Goal: Information Seeking & Learning: Learn about a topic

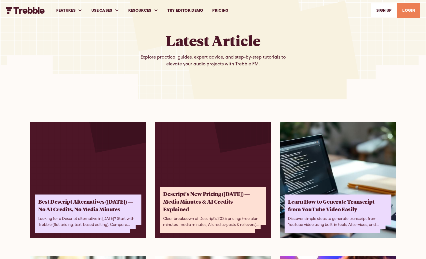
click at [190, 11] on link "Try Editor Demo" at bounding box center [185, 11] width 45 height 20
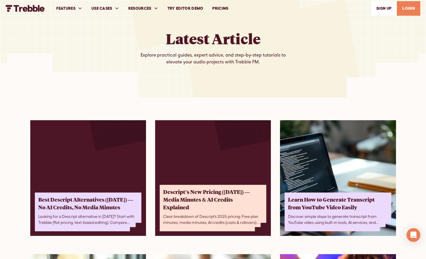
click at [216, 9] on link "PRICING" at bounding box center [220, 9] width 25 height 20
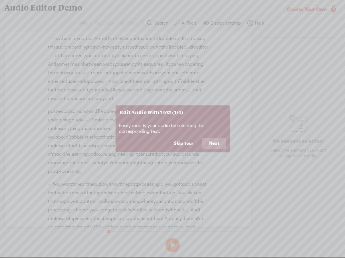
click at [182, 144] on button "Skip tour" at bounding box center [183, 143] width 33 height 11
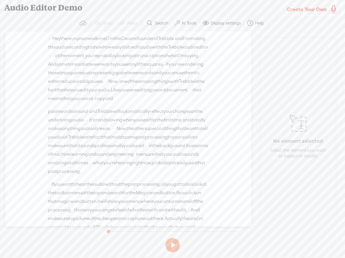
click at [93, 133] on span "audio" at bounding box center [87, 128] width 12 height 9
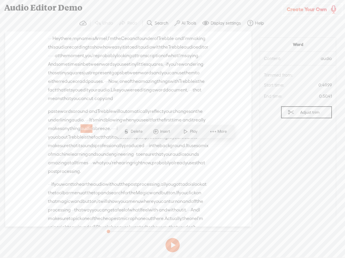
click at [93, 133] on span "audio" at bounding box center [87, 128] width 12 height 9
click at [138, 130] on span "Delete" at bounding box center [137, 132] width 13 height 6
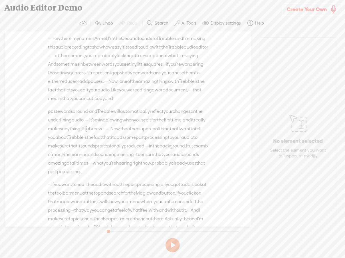
click at [108, 133] on span "·" at bounding box center [108, 128] width 1 height 9
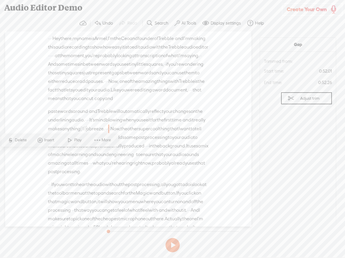
click at [109, 133] on span "·" at bounding box center [109, 128] width 1 height 9
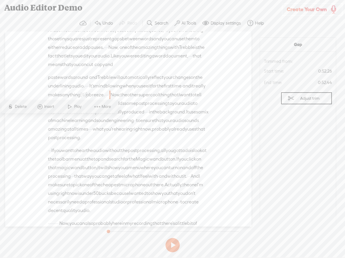
scroll to position [32, 0]
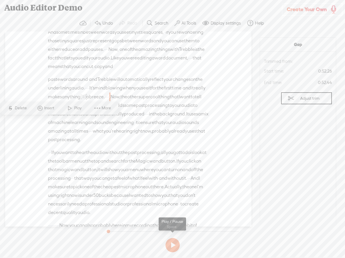
click at [174, 248] on button at bounding box center [173, 245] width 14 height 14
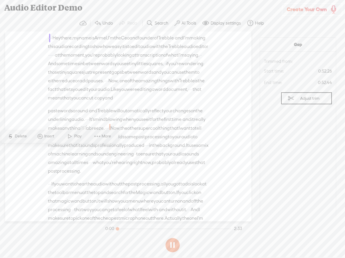
scroll to position [0, 0]
click at [174, 246] on button at bounding box center [173, 245] width 14 height 14
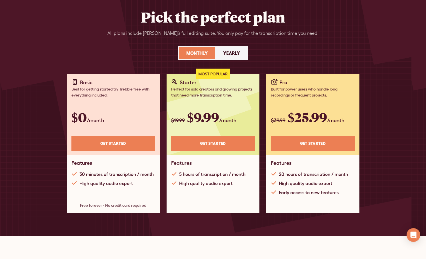
scroll to position [45, 0]
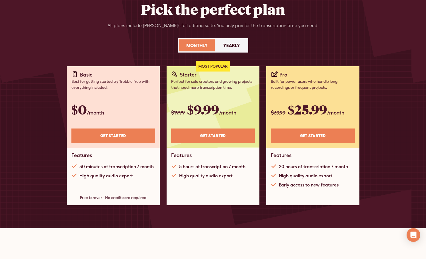
click at [114, 166] on div "30 minutes of transcription / month" at bounding box center [116, 166] width 74 height 7
click at [147, 167] on div "30 minutes of transcription / month" at bounding box center [116, 166] width 74 height 7
click at [128, 176] on div "High quality audio export" at bounding box center [105, 175] width 53 height 7
click at [235, 45] on div "Yearly" at bounding box center [231, 45] width 17 height 7
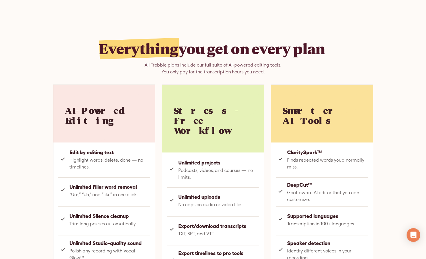
scroll to position [325, 0]
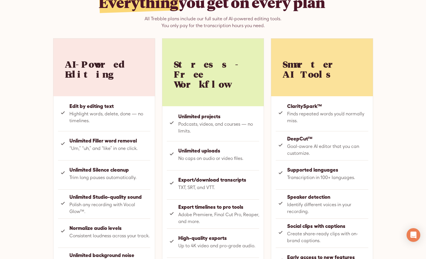
click at [97, 143] on strong "Unlimited Filler word removal" at bounding box center [109, 141] width 81 height 8
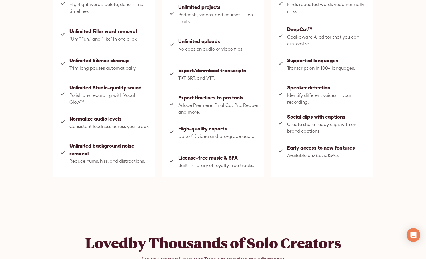
scroll to position [435, 0]
click at [206, 175] on div "Everything you get on every plan All Trebble plans include our full suite of AI…" at bounding box center [212, 24] width 365 height 373
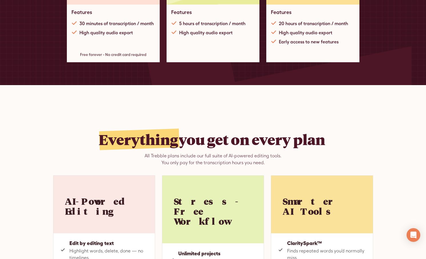
scroll to position [0, 0]
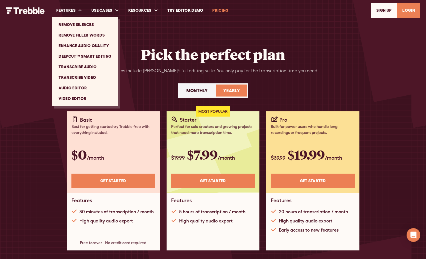
click at [78, 98] on link "Video Editor" at bounding box center [85, 98] width 62 height 11
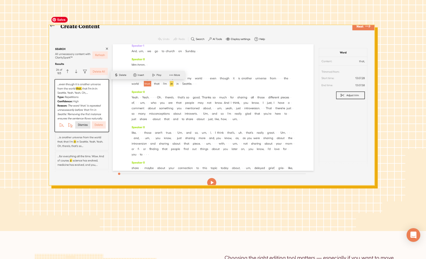
scroll to position [122, 0]
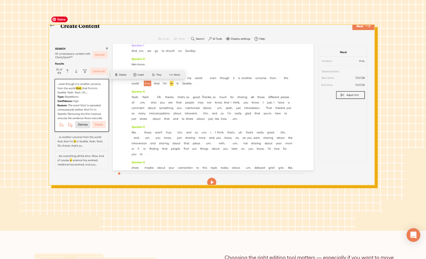
click at [199, 103] on img at bounding box center [213, 106] width 329 height 185
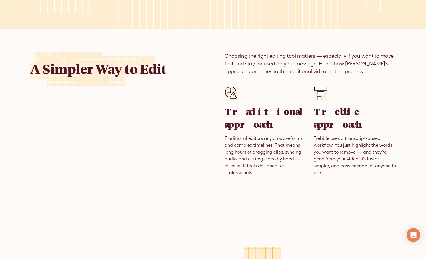
scroll to position [324, 0]
click at [253, 125] on h3 "Traditional approach" at bounding box center [265, 118] width 82 height 26
click at [264, 143] on p "Traditional editors rely on waveforms and complex timelines. That means long ho…" at bounding box center [265, 155] width 82 height 41
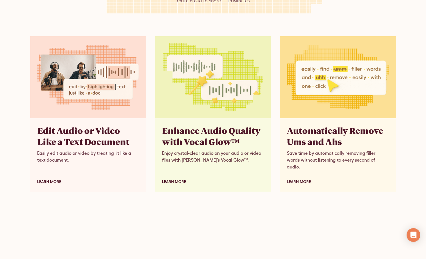
scroll to position [1569, 0]
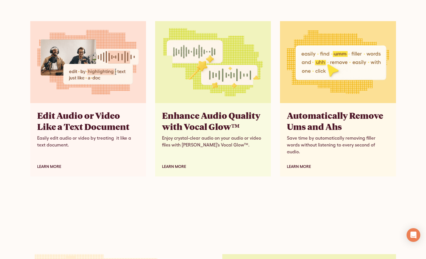
click at [211, 199] on div at bounding box center [213, 215] width 426 height 32
click at [230, 199] on div at bounding box center [213, 215] width 426 height 32
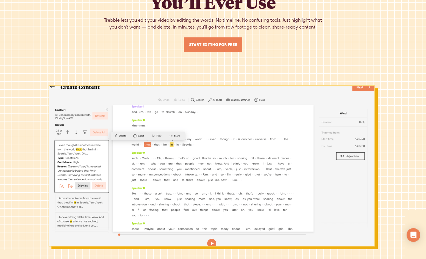
scroll to position [0, 0]
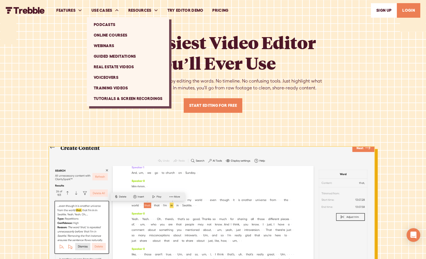
click at [116, 34] on link "Online Courses" at bounding box center [128, 35] width 78 height 11
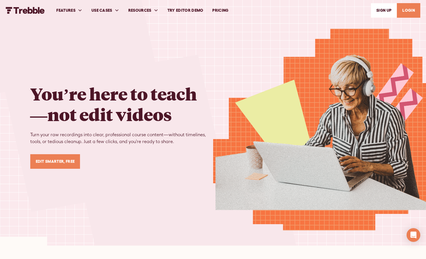
click at [186, 122] on h1 "You’re here to teach—not edit videos" at bounding box center [121, 103] width 183 height 41
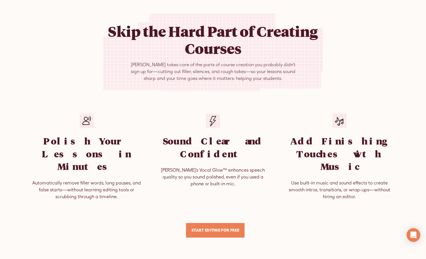
scroll to position [269, 0]
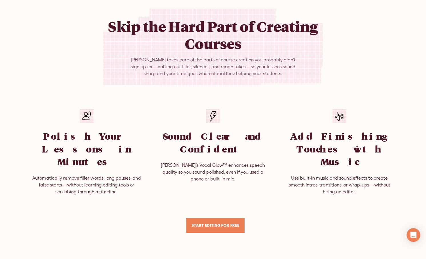
click at [94, 175] on p "Automatically remove filler words, long pauses, and false starts—without learni…" at bounding box center [86, 185] width 113 height 21
click at [121, 175] on p "Automatically remove filler words, long pauses, and false starts—without learni…" at bounding box center [86, 185] width 113 height 21
click at [271, 192] on div "Skip the Hard Part of Creating Courses Trebble takes care of the parts of cours…" at bounding box center [212, 121] width 365 height 224
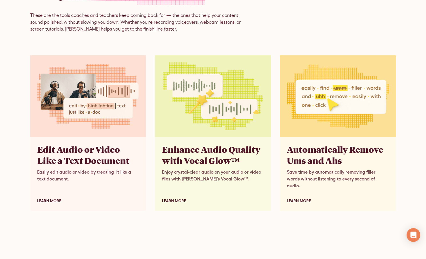
scroll to position [606, 0]
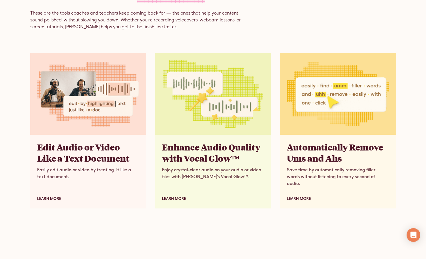
click at [187, 142] on h3 "Enhance Audio Quality with Vocal Glow™" at bounding box center [213, 153] width 102 height 22
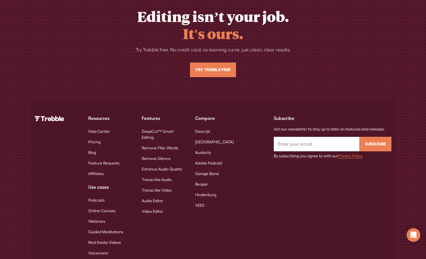
scroll to position [2145, 0]
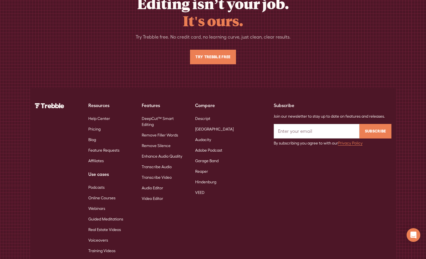
click at [113, 224] on link "Real Estate Videos" at bounding box center [104, 229] width 33 height 11
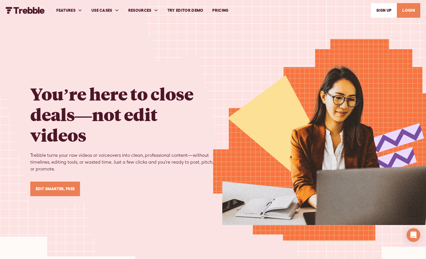
click at [182, 9] on link "Try Editor Demo" at bounding box center [185, 11] width 45 height 20
click at [164, 187] on div "You’re here to close deals—not edit videos Trebble turns your raw videos or voi…" at bounding box center [121, 137] width 183 height 120
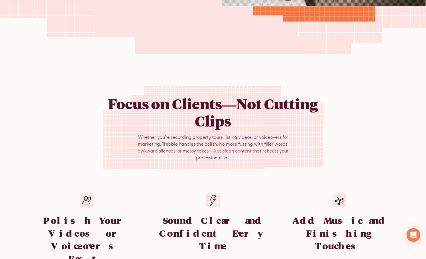
scroll to position [222, 0]
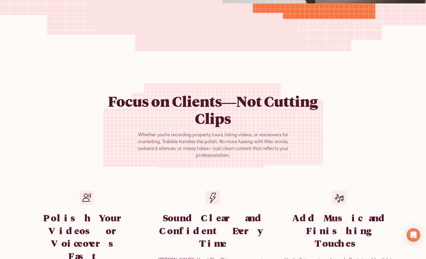
click at [170, 183] on div "Focus on Clients—Not Cutting Clips Whether you’re recording property tours, lis…" at bounding box center [212, 205] width 365 height 244
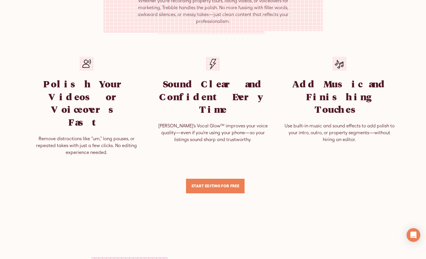
scroll to position [381, 0]
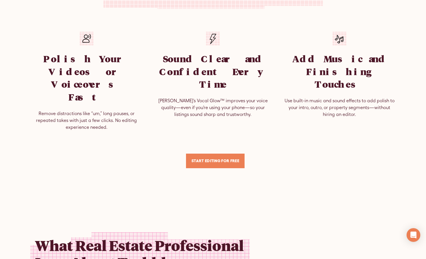
click at [213, 163] on div "Focus on Clients—Not Cutting Clips Whether you’re recording property tours, lis…" at bounding box center [212, 46] width 365 height 308
click at [214, 159] on div "Focus on Clients—Not Cutting Clips Whether you’re recording property tours, lis…" at bounding box center [212, 46] width 365 height 308
click at [102, 141] on div "Focus on Clients—Not Cutting Clips Whether you’re recording property tours, lis…" at bounding box center [212, 46] width 365 height 308
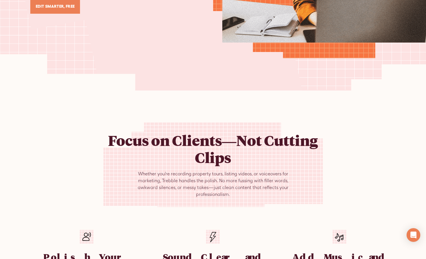
scroll to position [0, 0]
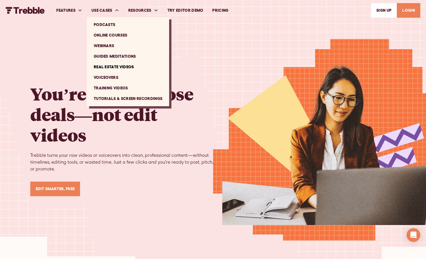
click at [109, 88] on link "Training Videos" at bounding box center [128, 88] width 78 height 11
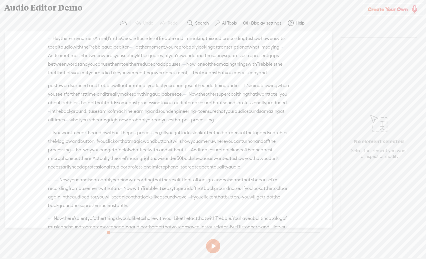
click at [43, 10] on div "Audio Editor Demo" at bounding box center [181, 7] width 362 height 15
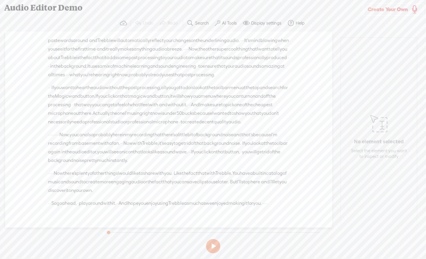
scroll to position [110, 0]
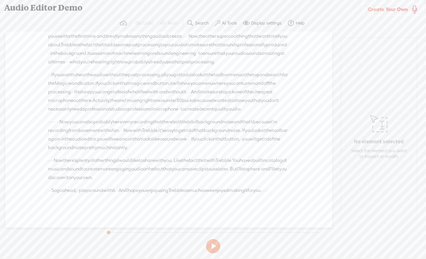
click at [230, 168] on span "But" at bounding box center [233, 169] width 7 height 9
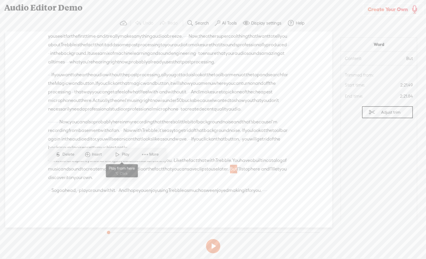
click at [121, 155] on span at bounding box center [117, 154] width 9 height 10
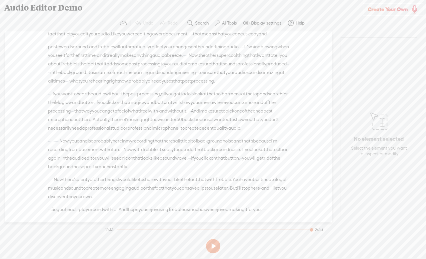
scroll to position [0, 0]
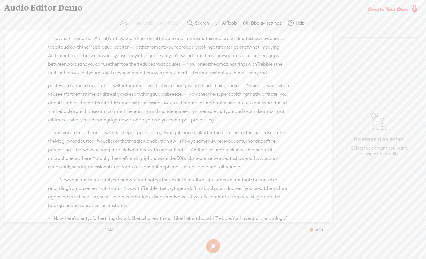
click at [265, 22] on label "Display settings" at bounding box center [266, 23] width 30 height 6
click at [268, 57] on span at bounding box center [269, 57] width 10 height 4
click at [260, 55] on input "checkbox" at bounding box center [260, 55] width 0 height 0
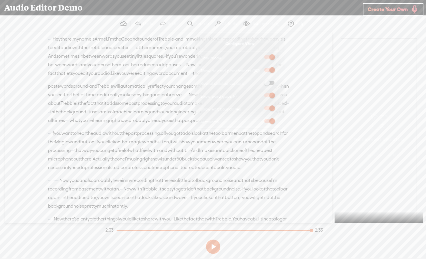
click at [268, 57] on span at bounding box center [269, 57] width 10 height 4
click at [260, 55] on input "checkbox" at bounding box center [260, 55] width 0 height 0
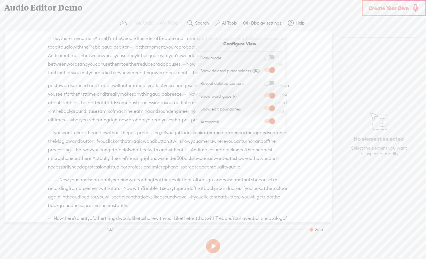
click at [268, 57] on span at bounding box center [269, 57] width 10 height 4
click at [260, 55] on input "checkbox" at bounding box center [260, 55] width 0 height 0
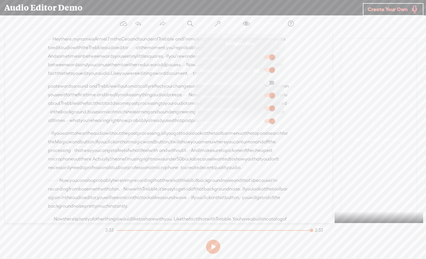
click at [308, 27] on section "Undo Redo Search Remove Background Noise AI Tools Configure Magic Sound Enhance…" at bounding box center [213, 23] width 420 height 17
click at [264, 26] on label "Display settings" at bounding box center [266, 24] width 30 height 6
click at [268, 58] on span at bounding box center [269, 58] width 10 height 4
click at [260, 56] on input "checkbox" at bounding box center [260, 56] width 0 height 0
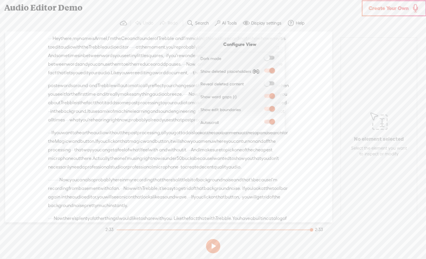
click at [320, 25] on section "Undo Redo Search Remove Background Noise AI Tools Configure Magic Sound Enhance…" at bounding box center [213, 23] width 420 height 17
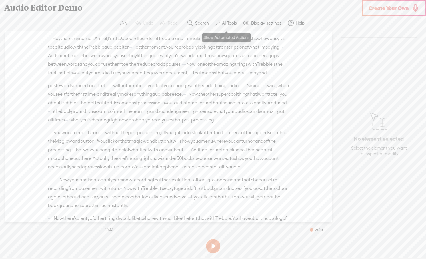
click at [227, 24] on label "AI Tools" at bounding box center [229, 23] width 15 height 6
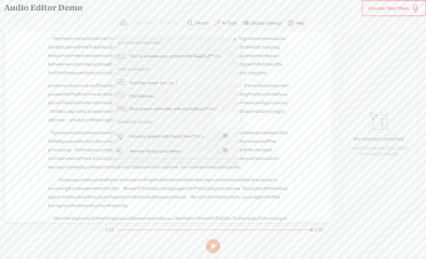
click at [221, 136] on span at bounding box center [222, 135] width 10 height 4
click at [222, 148] on span at bounding box center [222, 150] width 10 height 4
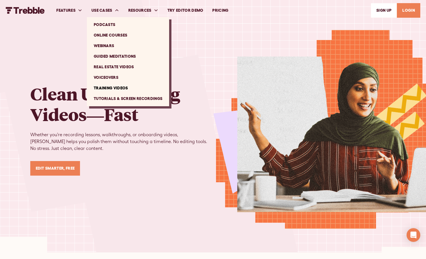
click at [103, 99] on link "Tutorials & Screen Recordings" at bounding box center [128, 98] width 78 height 11
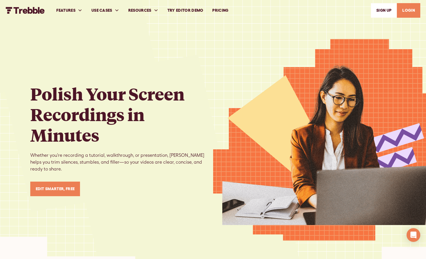
click at [167, 139] on h1 "Polish Your Screen Recordings in Minutes" at bounding box center [121, 114] width 183 height 62
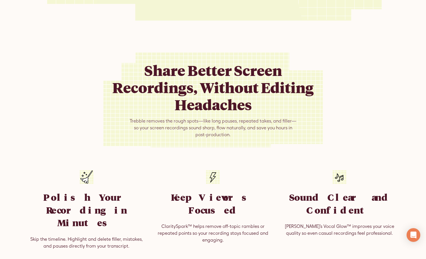
scroll to position [251, 0]
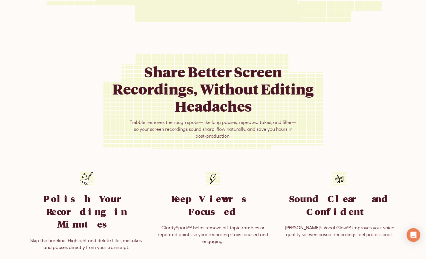
click at [153, 157] on div "Share Better Screen Recordings, Without Editing Headaches Trebble removes the r…" at bounding box center [212, 171] width 365 height 234
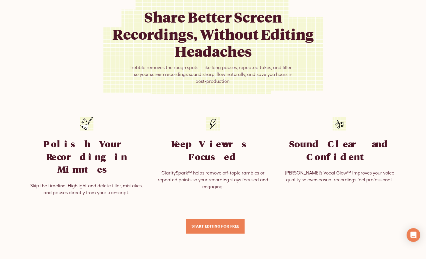
scroll to position [306, 0]
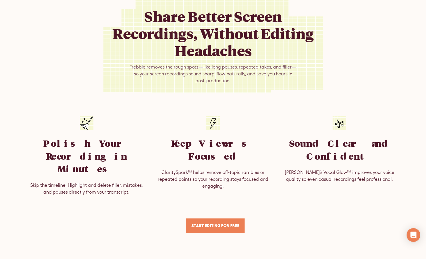
click at [186, 108] on div "Share Better Screen Recordings, Without Editing Headaches Trebble removes the r…" at bounding box center [212, 116] width 365 height 234
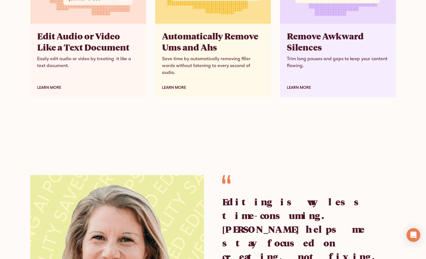
scroll to position [800, 0]
